Goal: Task Accomplishment & Management: Complete application form

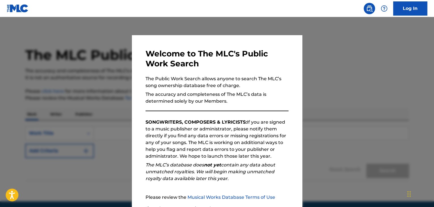
scroll to position [53, 0]
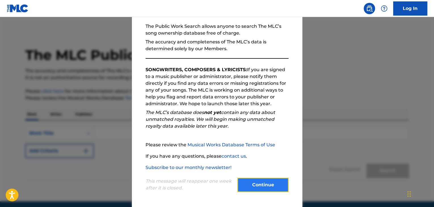
click at [243, 182] on button "Continue" at bounding box center [263, 185] width 51 height 14
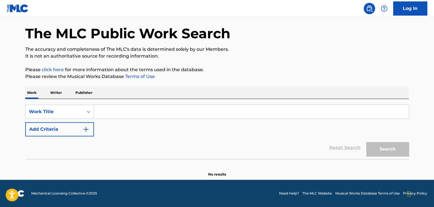
scroll to position [0, 0]
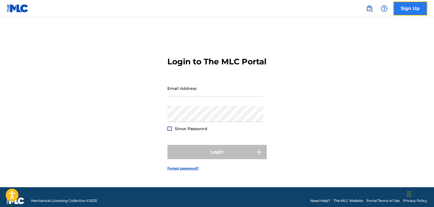
click at [421, 12] on link "Sign Up" at bounding box center [411, 8] width 34 height 14
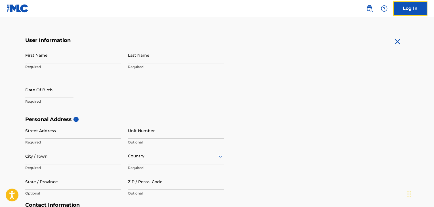
scroll to position [97, 0]
click at [86, 63] on div "First Name Required" at bounding box center [73, 60] width 96 height 26
click at [63, 57] on input "First Name" at bounding box center [73, 55] width 96 height 16
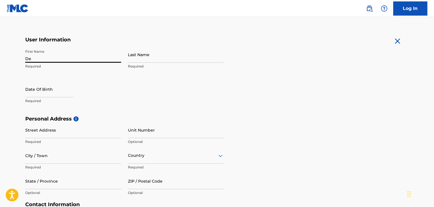
type input "[PERSON_NAME]"
type input "E 330 [GEOGRAPHIC_DATA] [GEOGRAPHIC_DATA]"
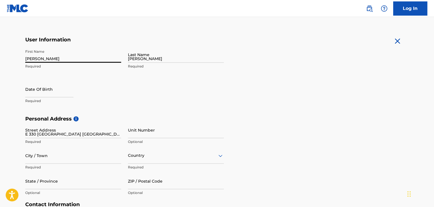
type input "Near [GEOGRAPHIC_DATA]"
type input "[GEOGRAPHIC_DATA]"
type input "110027"
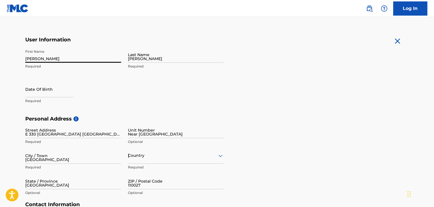
type input "88008"
type input "29848"
type input "[EMAIL_ADDRESS][DOMAIN_NAME]"
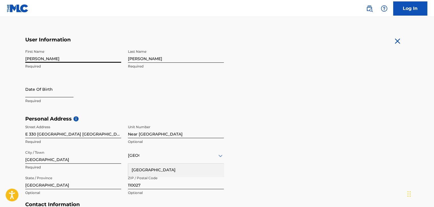
scroll to position [99, 0]
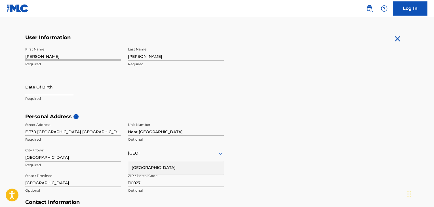
select select "8"
select select "2025"
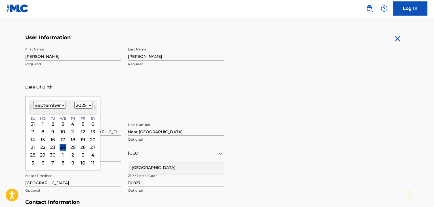
click at [52, 86] on input "text" at bounding box center [49, 87] width 48 height 16
click at [50, 107] on select "January February March April May June July August September October November De…" at bounding box center [49, 105] width 33 height 7
select select "9"
click at [33, 102] on select "January February March April May June July August September October November De…" at bounding box center [49, 105] width 33 height 7
click at [90, 148] on div "25" at bounding box center [92, 147] width 7 height 7
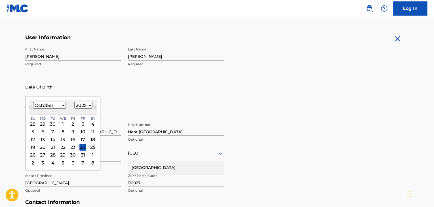
type input "[DATE]"
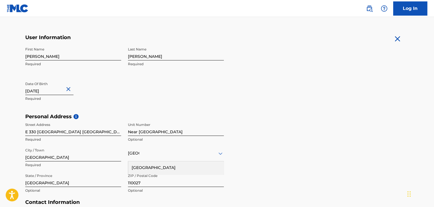
click at [53, 91] on input "[DATE]" at bounding box center [49, 87] width 48 height 16
select select "9"
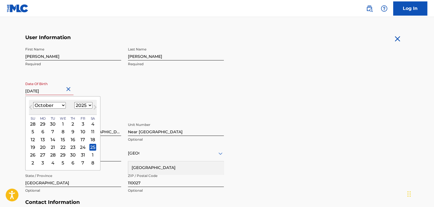
click at [77, 106] on select "1900 1901 1902 1903 1904 1905 1906 1907 1908 1909 1910 1911 1912 1913 1914 1915…" at bounding box center [83, 105] width 18 height 7
select select "2004"
click at [74, 102] on select "1900 1901 1902 1903 1904 1905 1906 1907 1908 1909 1910 1911 1912 1913 1914 1915…" at bounding box center [83, 105] width 18 height 7
click at [42, 153] on div "25" at bounding box center [42, 155] width 7 height 7
type input "[DATE]"
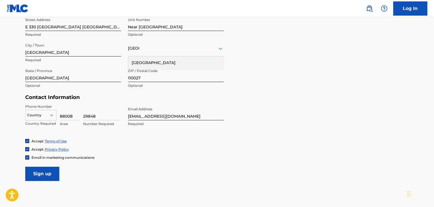
scroll to position [204, 0]
click at [52, 115] on icon at bounding box center [51, 115] width 3 height 2
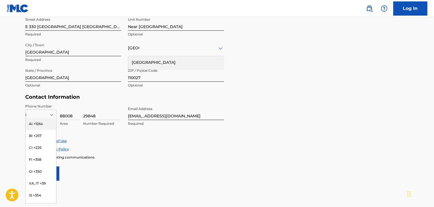
type input "in"
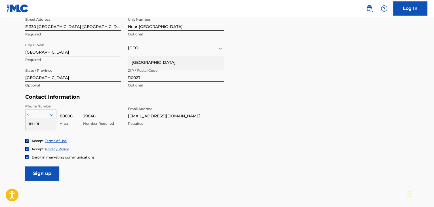
click at [42, 122] on div "IN +91" at bounding box center [41, 124] width 31 height 12
click at [71, 118] on input "88008" at bounding box center [70, 112] width 20 height 16
click at [100, 117] on input "29848" at bounding box center [101, 112] width 37 height 16
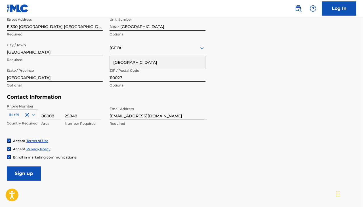
click at [102, 115] on div "29848 Number Required" at bounding box center [84, 117] width 38 height 26
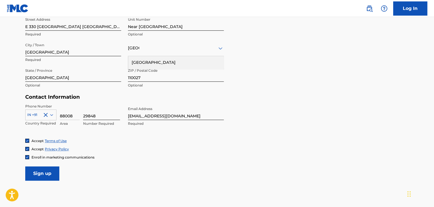
click at [101, 116] on input "29848" at bounding box center [101, 112] width 37 height 16
type input "2"
click at [73, 114] on input "88008" at bounding box center [70, 112] width 20 height 16
type input "8"
click at [88, 100] on div "Contact Information Phone Number IN +91 Country Required Area Value must contai…" at bounding box center [124, 116] width 199 height 45
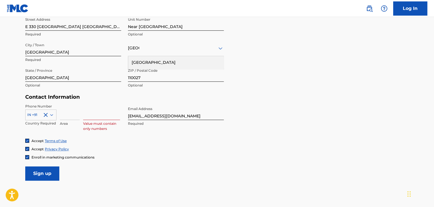
click at [94, 112] on input at bounding box center [101, 112] width 37 height 16
type input "3"
type input "8800829848"
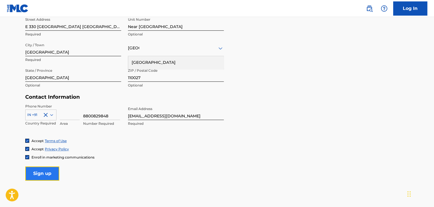
click at [39, 174] on input "Sign up" at bounding box center [42, 174] width 34 height 14
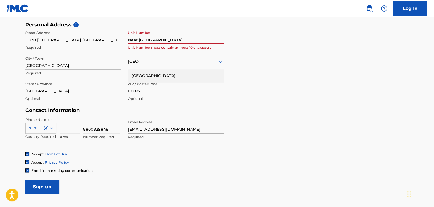
scroll to position [191, 0]
drag, startPoint x: 209, startPoint y: 39, endPoint x: 90, endPoint y: 45, distance: 118.9
click at [90, 45] on div "Street Address E [GEOGRAPHIC_DATA] [GEOGRAPHIC_DATA] Required Unit Number Near …" at bounding box center [124, 66] width 199 height 77
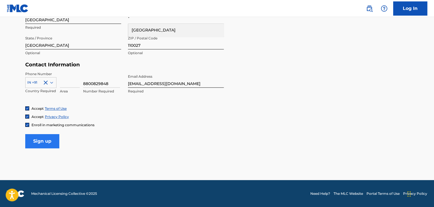
type input "E-330"
click at [39, 138] on input "Sign up" at bounding box center [42, 141] width 34 height 14
click at [42, 140] on input "Sign up" at bounding box center [42, 141] width 34 height 14
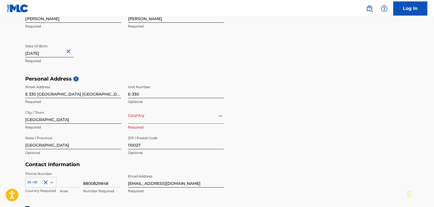
click at [153, 115] on div at bounding box center [176, 115] width 96 height 7
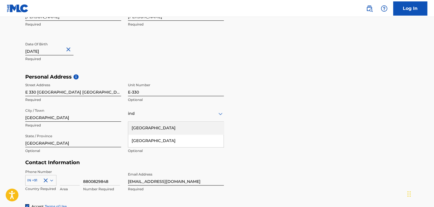
type input "indi"
click at [185, 131] on div "[GEOGRAPHIC_DATA]" at bounding box center [175, 128] width 95 height 13
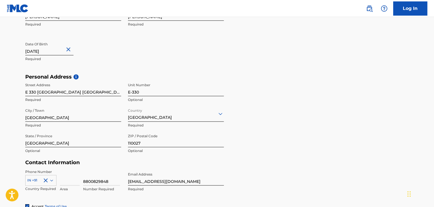
scroll to position [237, 0]
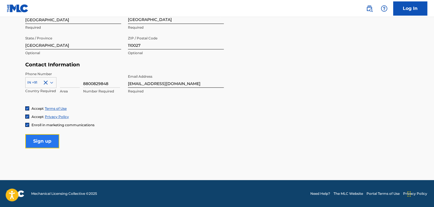
click at [47, 140] on input "Sign up" at bounding box center [42, 141] width 34 height 14
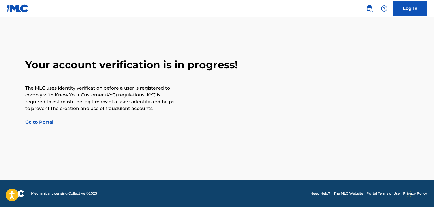
click at [46, 122] on link "Go to Portal" at bounding box center [39, 122] width 28 height 5
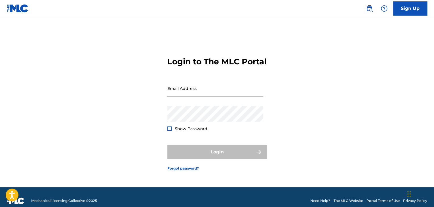
click at [178, 95] on input "Email Address" at bounding box center [216, 88] width 96 height 16
type input "[EMAIL_ADDRESS][DOMAIN_NAME]"
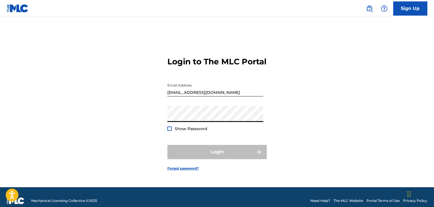
click at [144, 143] on div "Login to The MLC Portal Email Address [EMAIL_ADDRESS][DOMAIN_NAME] Password Sho…" at bounding box center [217, 109] width 398 height 156
